Goal: Task Accomplishment & Management: Use online tool/utility

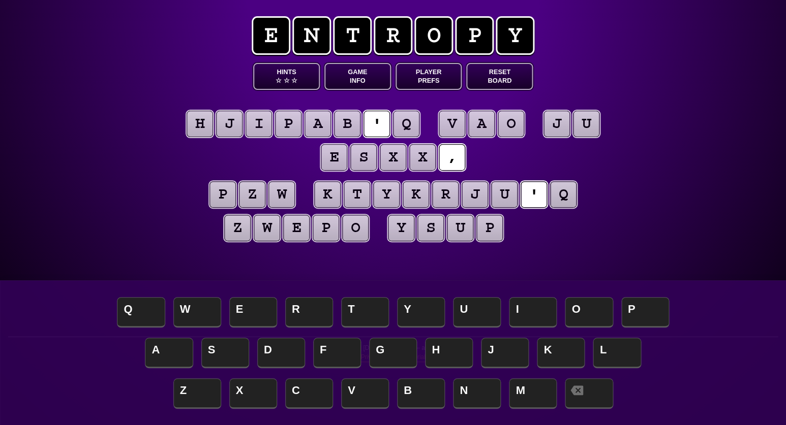
click at [356, 71] on button "Game Info" at bounding box center [357, 76] width 67 height 27
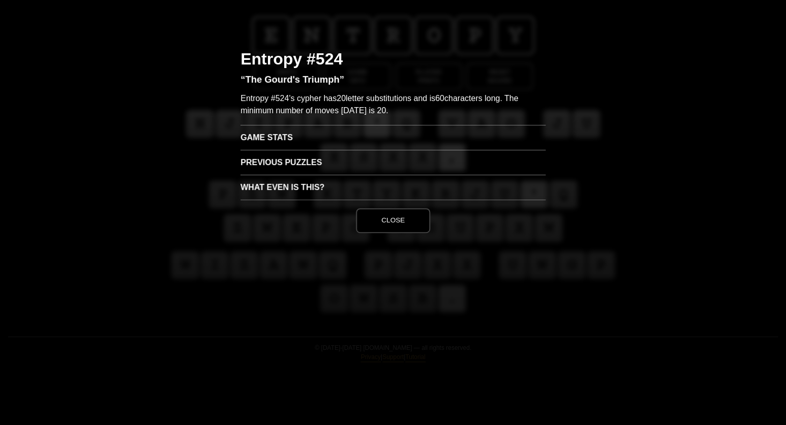
click at [265, 137] on h3 "Game Stats" at bounding box center [392, 137] width 305 height 25
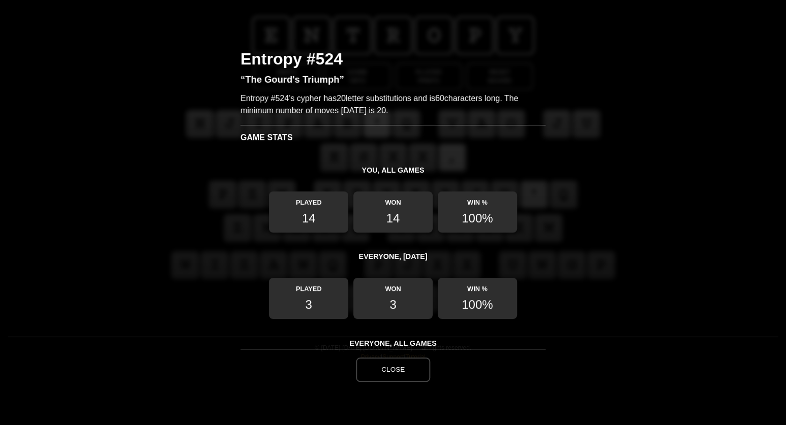
click at [396, 367] on button "Close" at bounding box center [393, 370] width 74 height 24
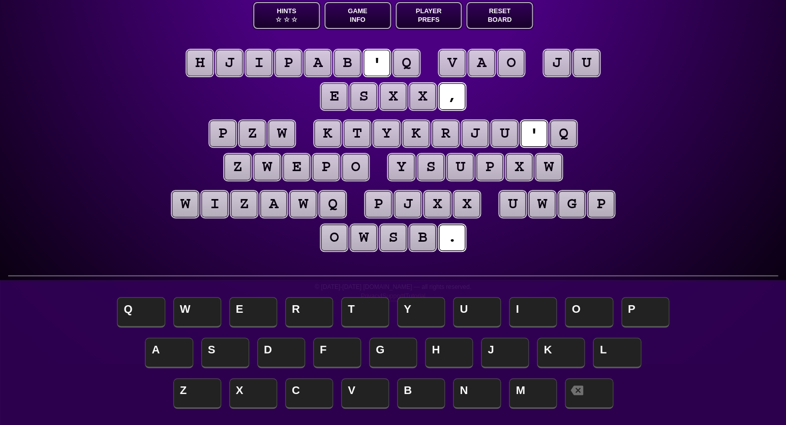
scroll to position [59, 0]
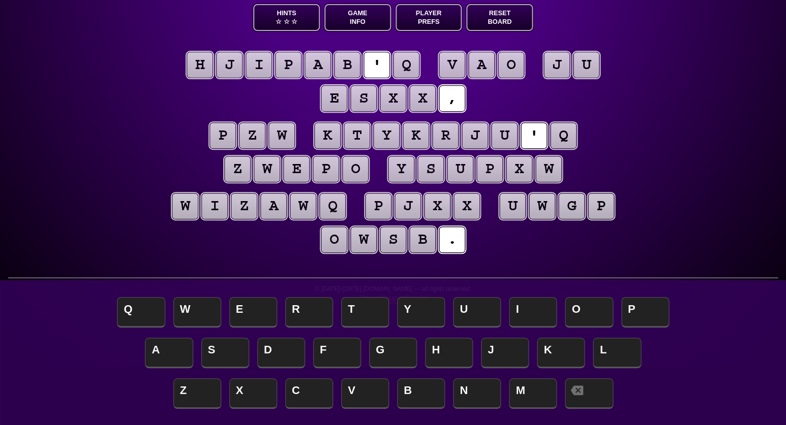
click at [405, 61] on puzzle-tile "q" at bounding box center [406, 65] width 26 height 26
click at [214, 342] on span "S" at bounding box center [225, 354] width 48 height 30
click at [392, 100] on puzzle-tile "x" at bounding box center [393, 98] width 26 height 26
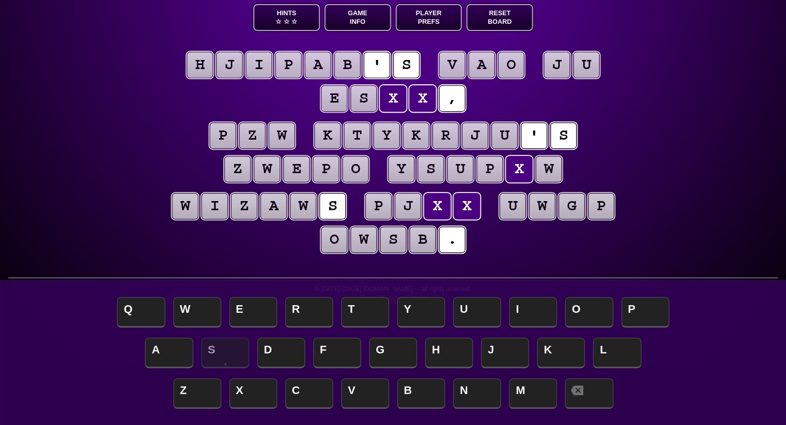
click at [563, 63] on puzzle-tile "j" at bounding box center [556, 65] width 26 height 26
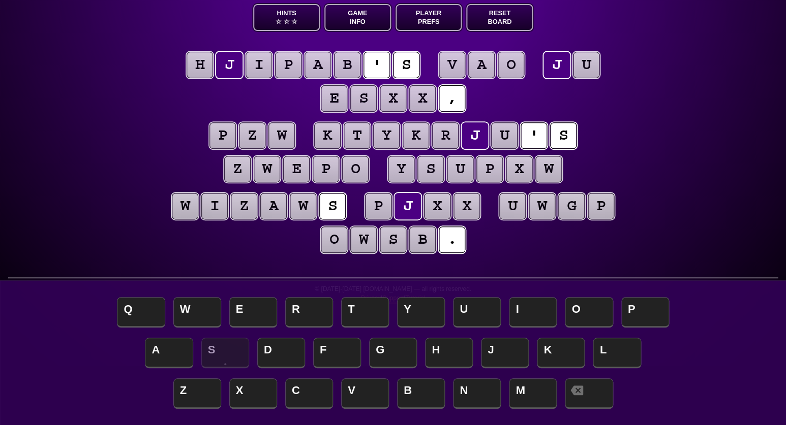
click at [583, 65] on puzzle-tile "u" at bounding box center [586, 65] width 26 height 26
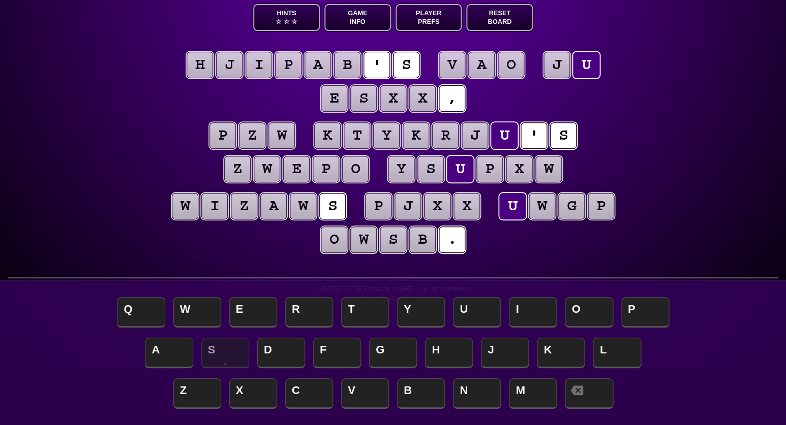
click at [285, 141] on puzzle-tile "w" at bounding box center [281, 135] width 26 height 26
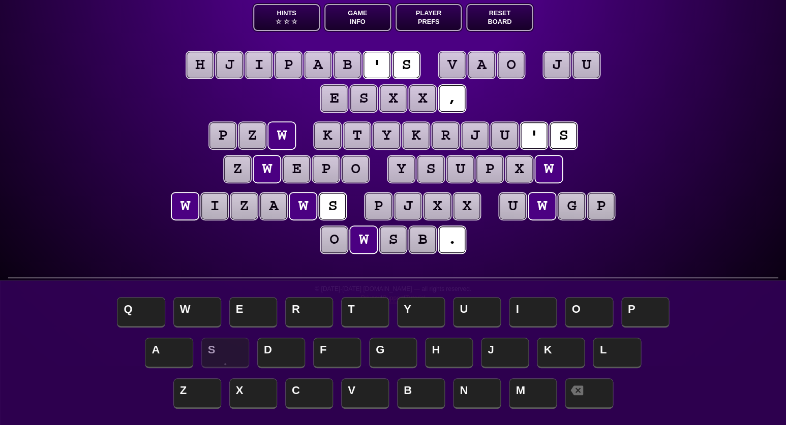
click at [259, 140] on puzzle-tile "z" at bounding box center [252, 135] width 26 height 26
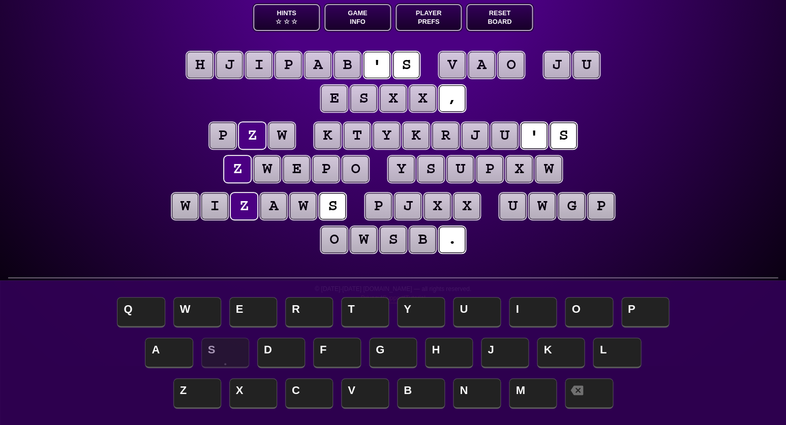
click at [214, 139] on puzzle-tile "p" at bounding box center [222, 135] width 26 height 26
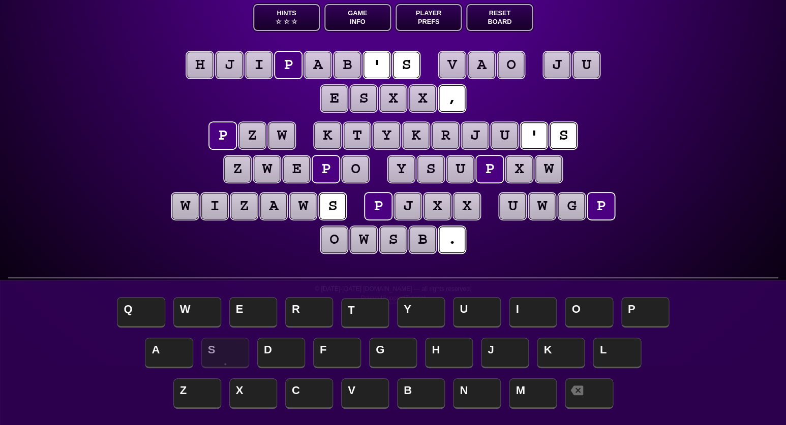
drag, startPoint x: 366, startPoint y: 318, endPoint x: 363, endPoint y: 313, distance: 5.2
click at [365, 317] on span "T" at bounding box center [365, 313] width 48 height 30
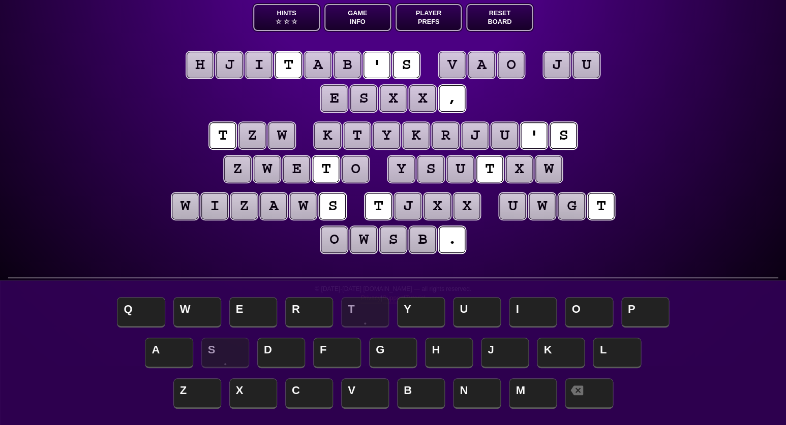
click at [251, 137] on puzzle-tile "z" at bounding box center [252, 135] width 26 height 26
drag, startPoint x: 446, startPoint y: 355, endPoint x: 440, endPoint y: 350, distance: 7.9
click at [444, 354] on span "H" at bounding box center [449, 354] width 48 height 30
click at [276, 131] on puzzle-tile "w" at bounding box center [281, 135] width 26 height 26
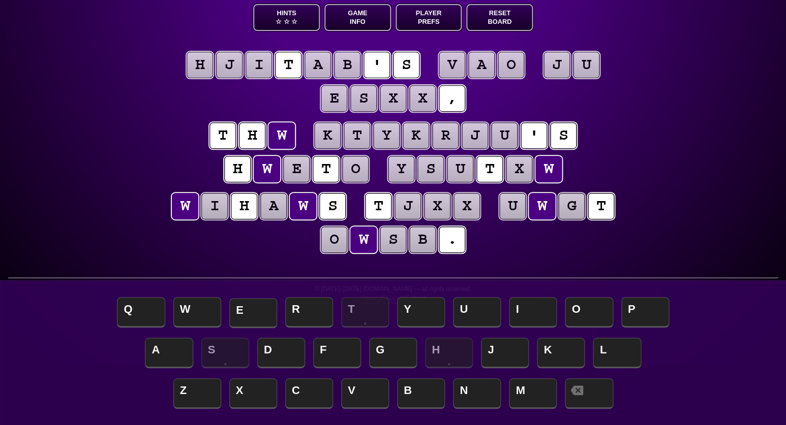
click at [256, 305] on span "E" at bounding box center [253, 313] width 48 height 30
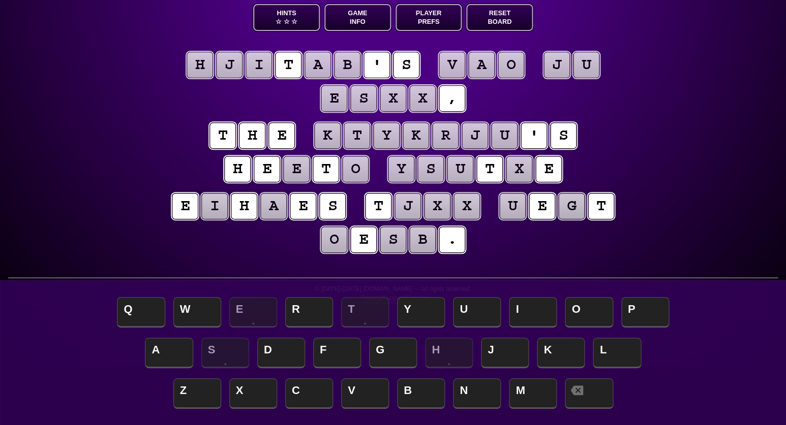
click at [296, 168] on puzzle-tile "e" at bounding box center [296, 169] width 26 height 26
click at [188, 167] on puzzle-line "t h e k t y k r j u ' s h e e t o y s u t x e" at bounding box center [393, 153] width 520 height 67
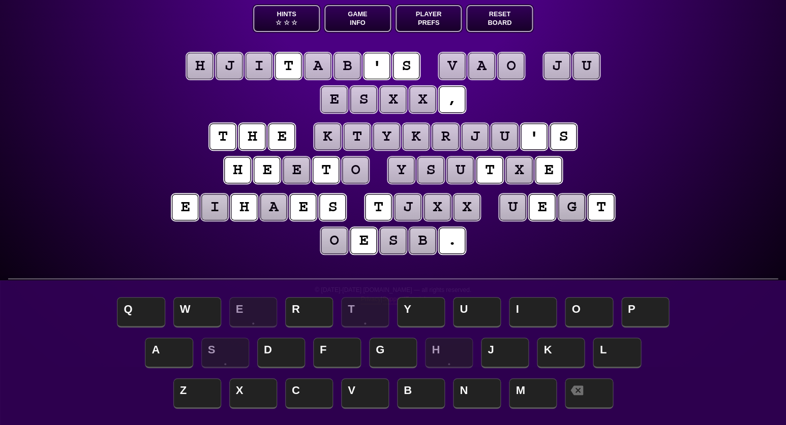
click at [354, 169] on puzzle-tile "o" at bounding box center [355, 170] width 26 height 26
click at [129, 231] on div "e n t r o p y Hints ☆ ☆ ☆ Game Info Player Prefs Reset Board h j i t a b ' s v …" at bounding box center [393, 154] width 786 height 425
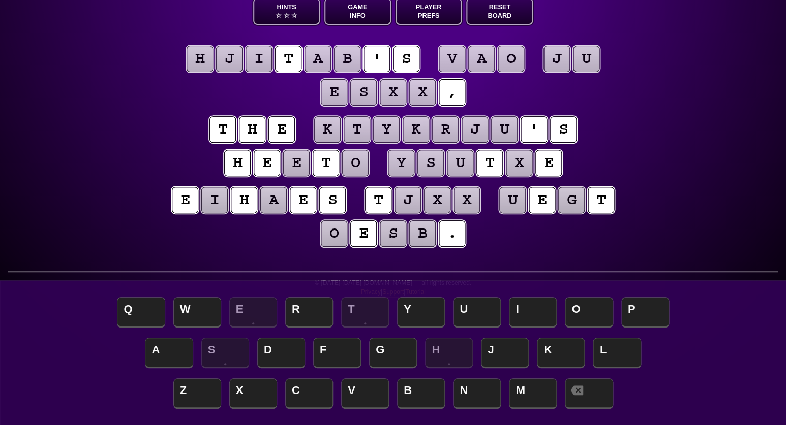
scroll to position [65, 0]
click at [396, 90] on puzzle-tile "x" at bounding box center [393, 92] width 26 height 26
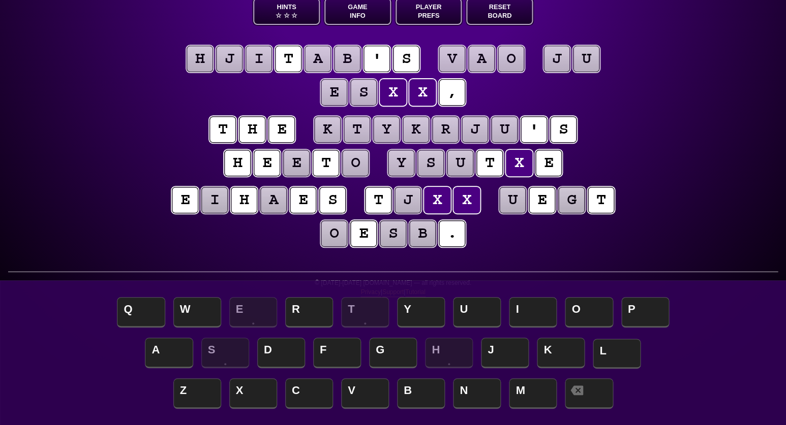
click at [617, 345] on span "L" at bounding box center [616, 354] width 48 height 30
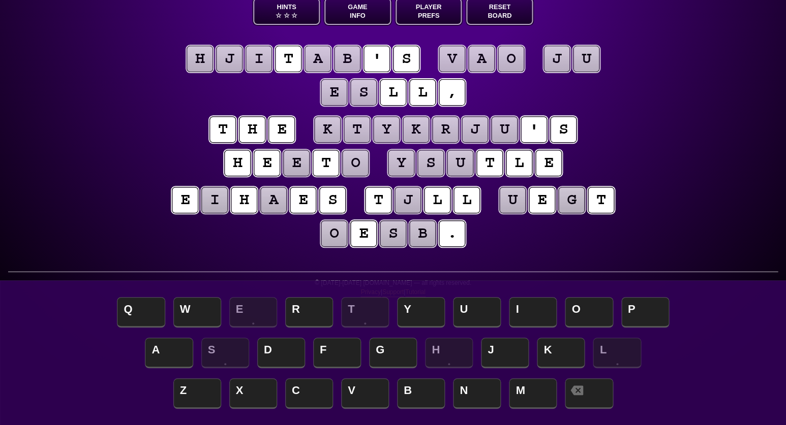
click at [408, 202] on puzzle-tile "j" at bounding box center [407, 200] width 26 height 26
click at [265, 241] on puzzle-line "e i h a e s t j l l u e g t o e s b ." at bounding box center [393, 217] width 520 height 67
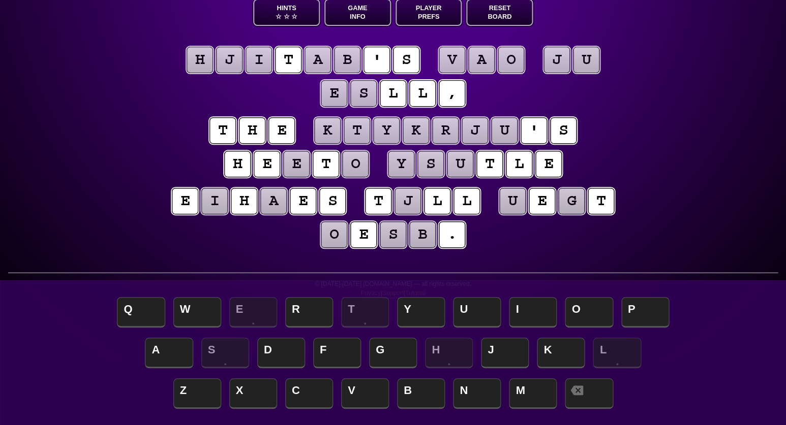
click at [224, 202] on puzzle-tile "i" at bounding box center [214, 201] width 26 height 26
drag, startPoint x: 323, startPoint y: 390, endPoint x: 325, endPoint y: 385, distance: 5.5
click at [324, 387] on span "C" at bounding box center [309, 395] width 48 height 30
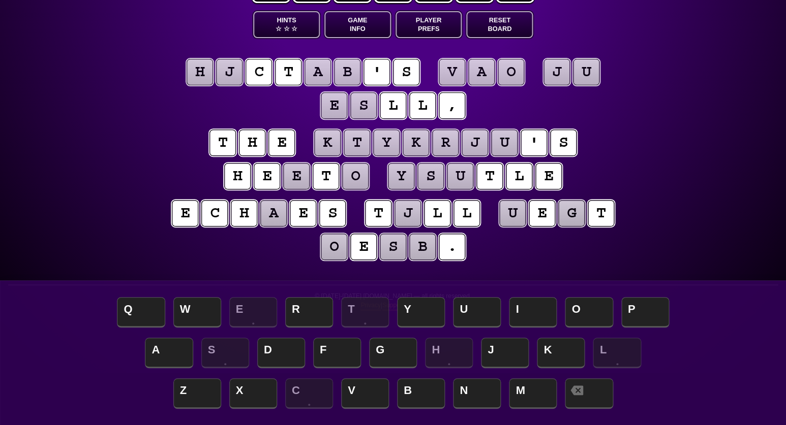
scroll to position [52, 0]
click at [276, 213] on puzzle-tile "a" at bounding box center [273, 213] width 26 height 26
click at [598, 302] on span "O" at bounding box center [589, 313] width 48 height 30
click at [409, 217] on puzzle-tile "j" at bounding box center [407, 213] width 26 height 26
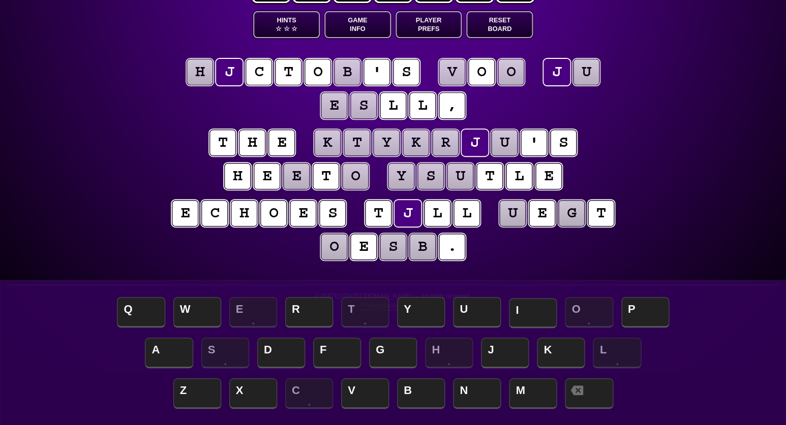
click at [523, 309] on span "I" at bounding box center [533, 313] width 48 height 30
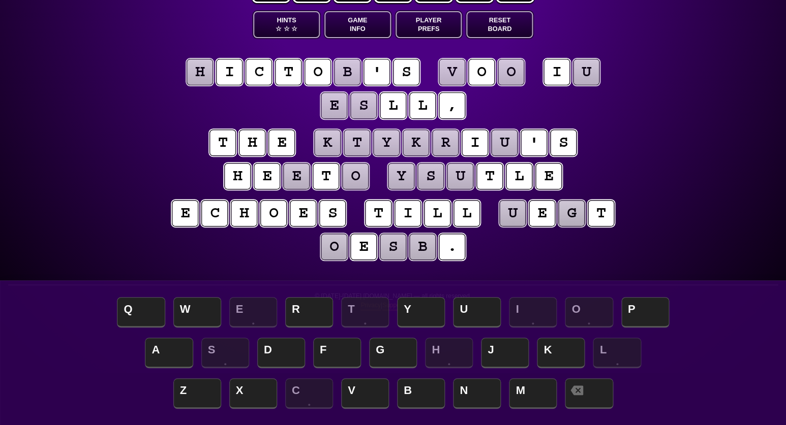
click at [204, 78] on puzzle-tile "h" at bounding box center [199, 72] width 26 height 26
click at [378, 384] on span "V" at bounding box center [365, 395] width 48 height 30
click at [347, 74] on puzzle-tile "b" at bounding box center [347, 72] width 26 height 26
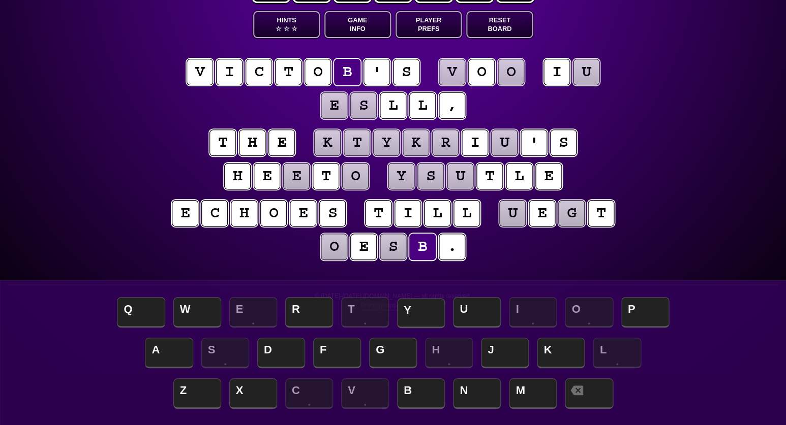
click at [427, 310] on span "Y" at bounding box center [421, 313] width 48 height 30
click at [586, 81] on puzzle-tile "u" at bounding box center [586, 72] width 26 height 26
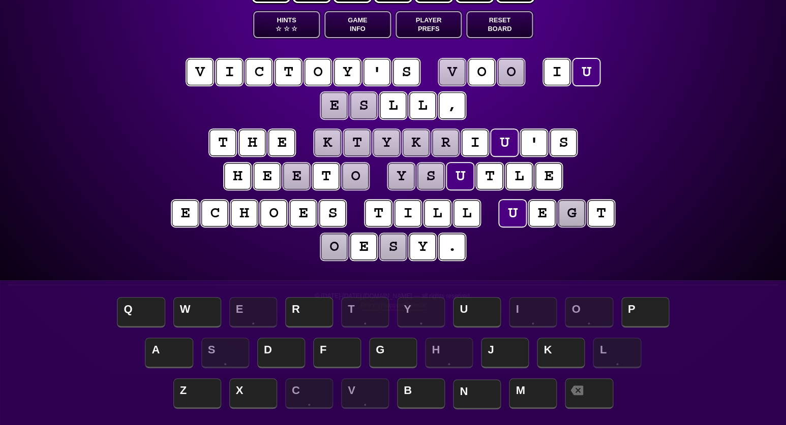
click at [481, 393] on span "N" at bounding box center [477, 395] width 48 height 30
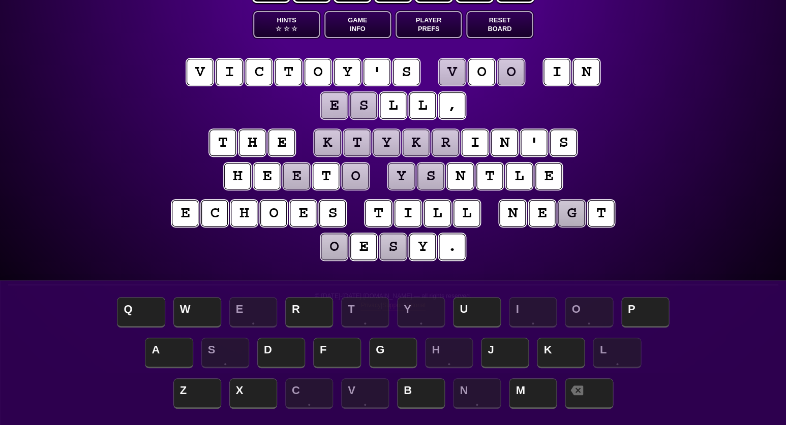
click at [576, 215] on puzzle-tile "g" at bounding box center [571, 213] width 26 height 26
click at [249, 391] on span "X" at bounding box center [253, 395] width 48 height 30
click at [428, 178] on puzzle-tile "s" at bounding box center [430, 176] width 26 height 26
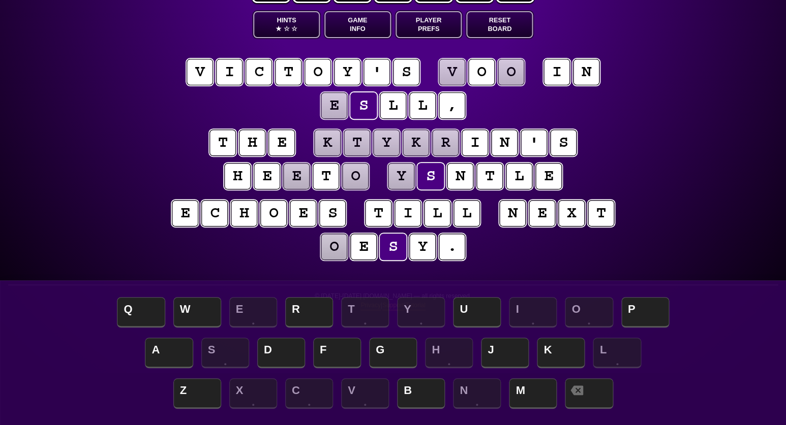
click at [157, 205] on puzzle-line "e c h o e s t i l l n e x t o e s y ." at bounding box center [393, 231] width 520 height 67
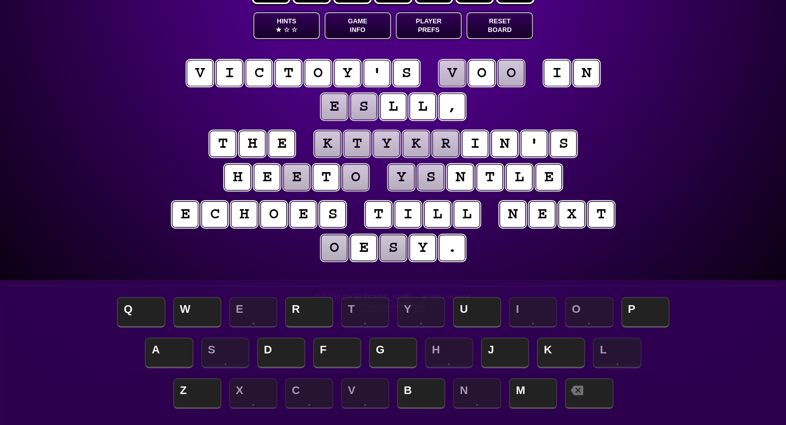
click at [373, 104] on puzzle-tile "s" at bounding box center [363, 106] width 26 height 26
click at [335, 109] on puzzle-tile "e" at bounding box center [334, 106] width 26 height 26
click at [336, 352] on span "F" at bounding box center [337, 354] width 48 height 30
click at [356, 179] on puzzle-tile "o" at bounding box center [355, 177] width 26 height 26
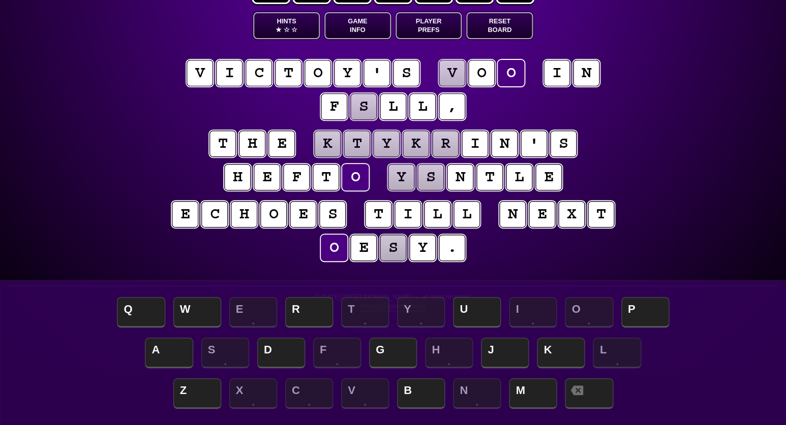
click at [420, 249] on puzzle-tile "y" at bounding box center [422, 248] width 26 height 26
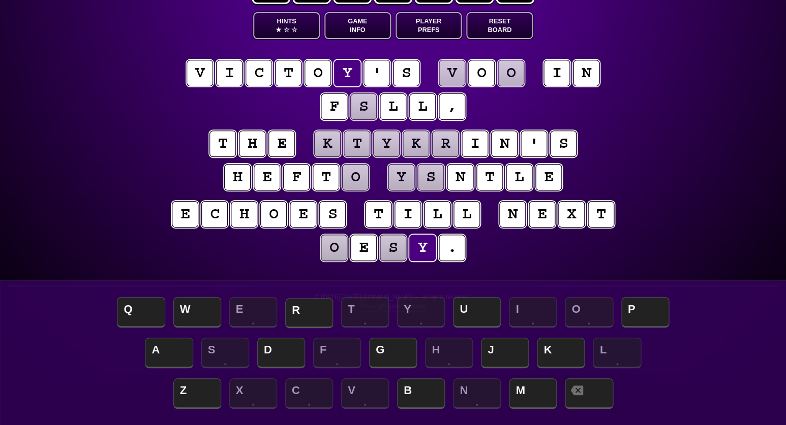
click at [303, 310] on span "R" at bounding box center [309, 313] width 48 height 30
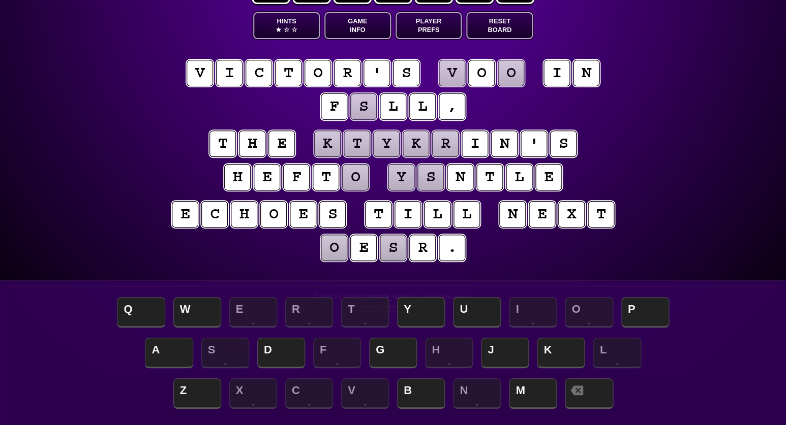
click at [335, 248] on puzzle-tile "o" at bounding box center [334, 248] width 26 height 26
click at [409, 308] on span "Y" at bounding box center [421, 313] width 48 height 30
click at [392, 249] on puzzle-tile "s" at bounding box center [393, 248] width 26 height 26
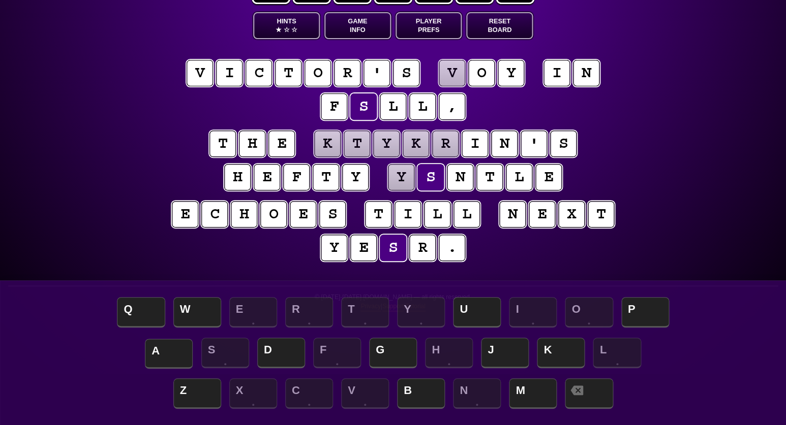
click at [170, 349] on span "A" at bounding box center [169, 354] width 48 height 30
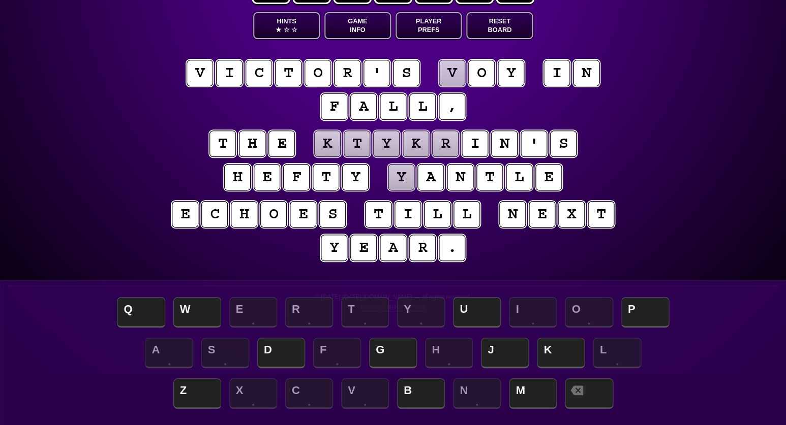
click at [450, 79] on puzzle-tile "v" at bounding box center [452, 73] width 26 height 26
click at [498, 99] on puzzle-line "[PERSON_NAME] ' s v o y i n f a l l ," at bounding box center [393, 90] width 520 height 67
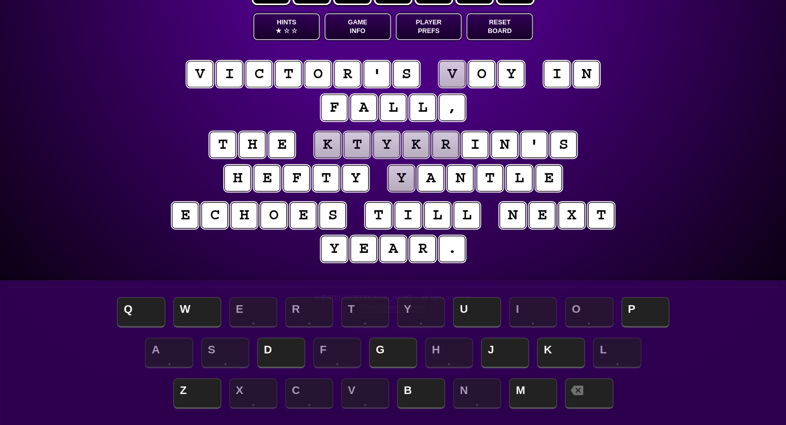
click at [328, 148] on puzzle-tile "k" at bounding box center [327, 145] width 26 height 26
click at [395, 144] on puzzle-tile "y" at bounding box center [386, 145] width 26 height 26
click at [289, 20] on button "Hints ★ ☆ ☆" at bounding box center [286, 26] width 67 height 27
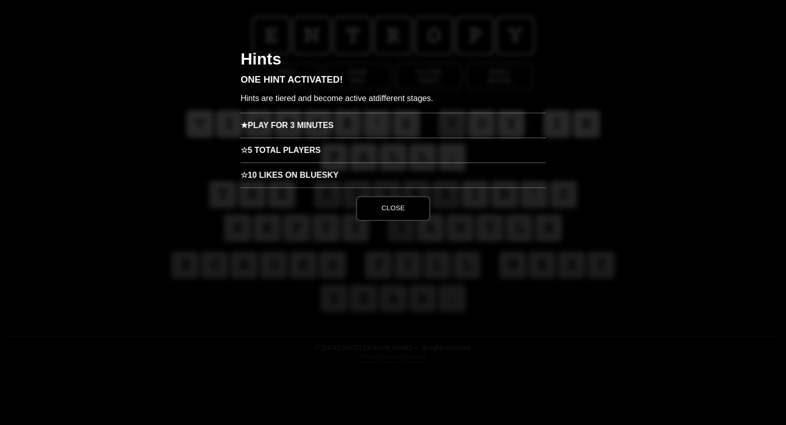
click at [319, 128] on h3 "★ Play for 3 minutes" at bounding box center [392, 125] width 305 height 25
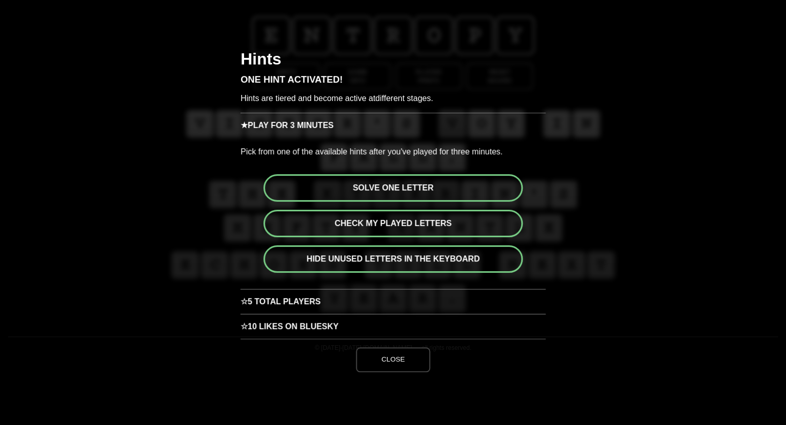
click at [409, 184] on button "Solve one letter" at bounding box center [392, 187] width 259 height 27
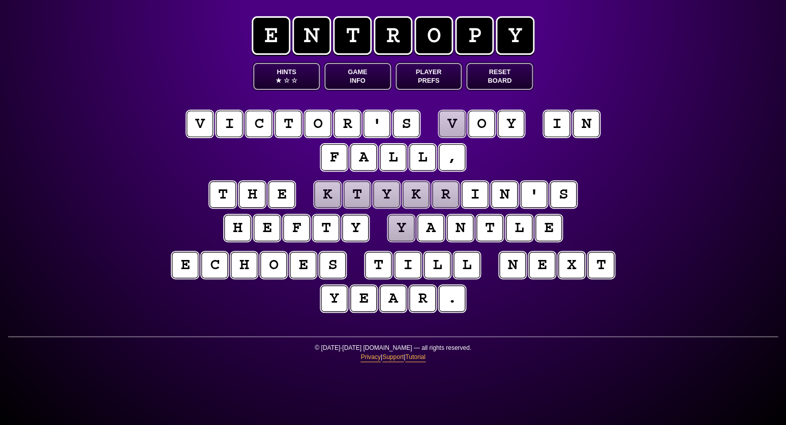
click at [330, 192] on puzzle-tile "k" at bounding box center [327, 194] width 27 height 27
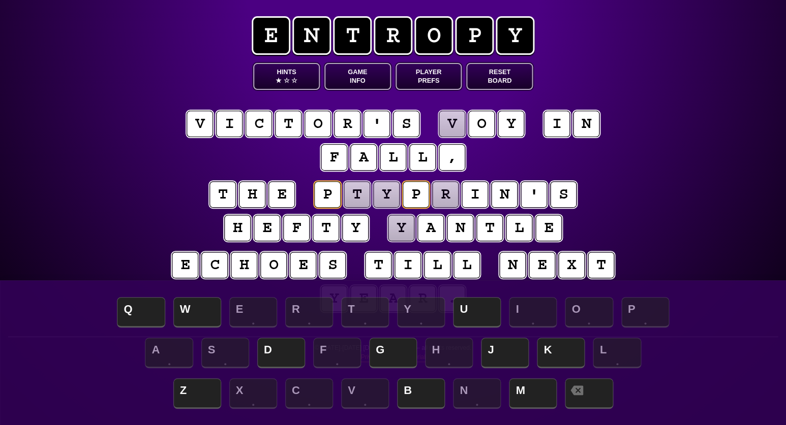
click at [362, 196] on puzzle-tile "t" at bounding box center [356, 194] width 28 height 28
drag, startPoint x: 475, startPoint y: 308, endPoint x: 471, endPoint y: 303, distance: 6.8
click at [474, 307] on span "U" at bounding box center [477, 313] width 48 height 30
click at [385, 192] on puzzle-tile "y" at bounding box center [385, 194] width 27 height 27
click at [521, 389] on span "M" at bounding box center [533, 395] width 48 height 30
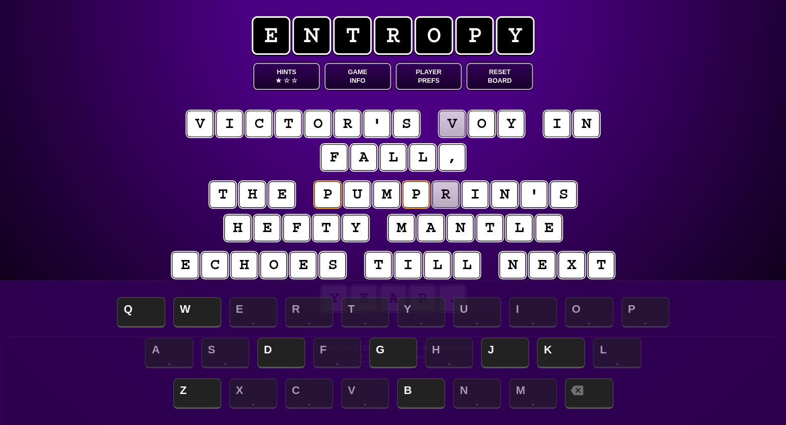
click at [446, 194] on puzzle-tile "r" at bounding box center [444, 194] width 27 height 27
click at [553, 345] on span "K" at bounding box center [561, 354] width 48 height 30
click at [459, 128] on puzzle-tile "v" at bounding box center [451, 123] width 27 height 27
click at [493, 354] on span "J" at bounding box center [505, 354] width 48 height 30
